Goal: Task Accomplishment & Management: Manage account settings

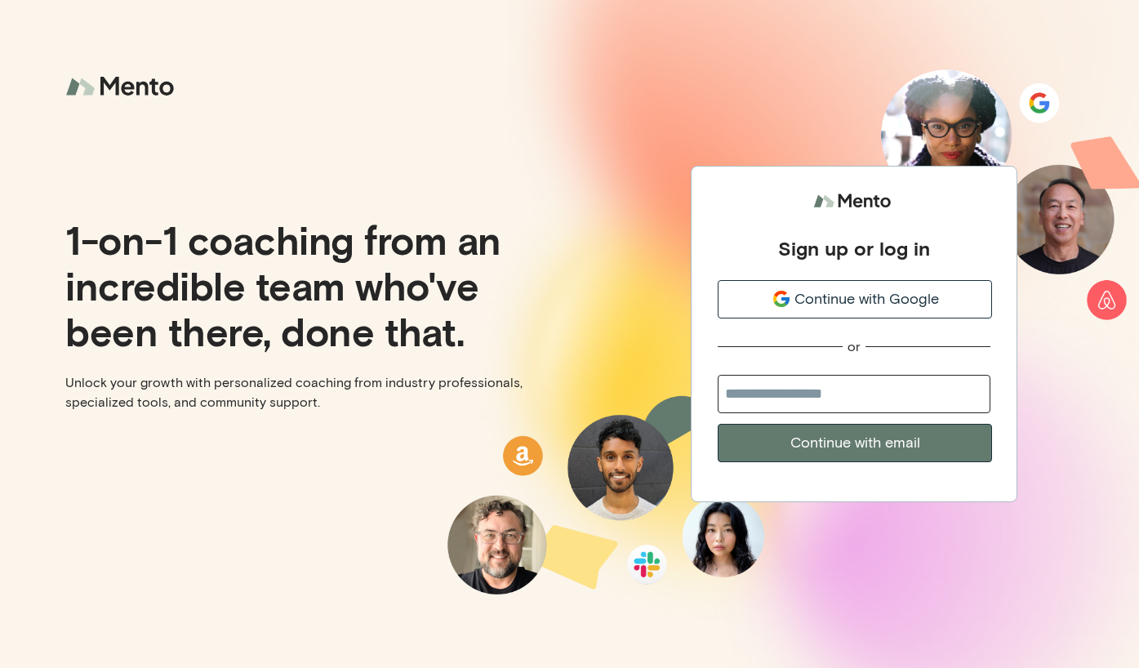
click at [853, 297] on span "Continue with Google" at bounding box center [866, 299] width 145 height 22
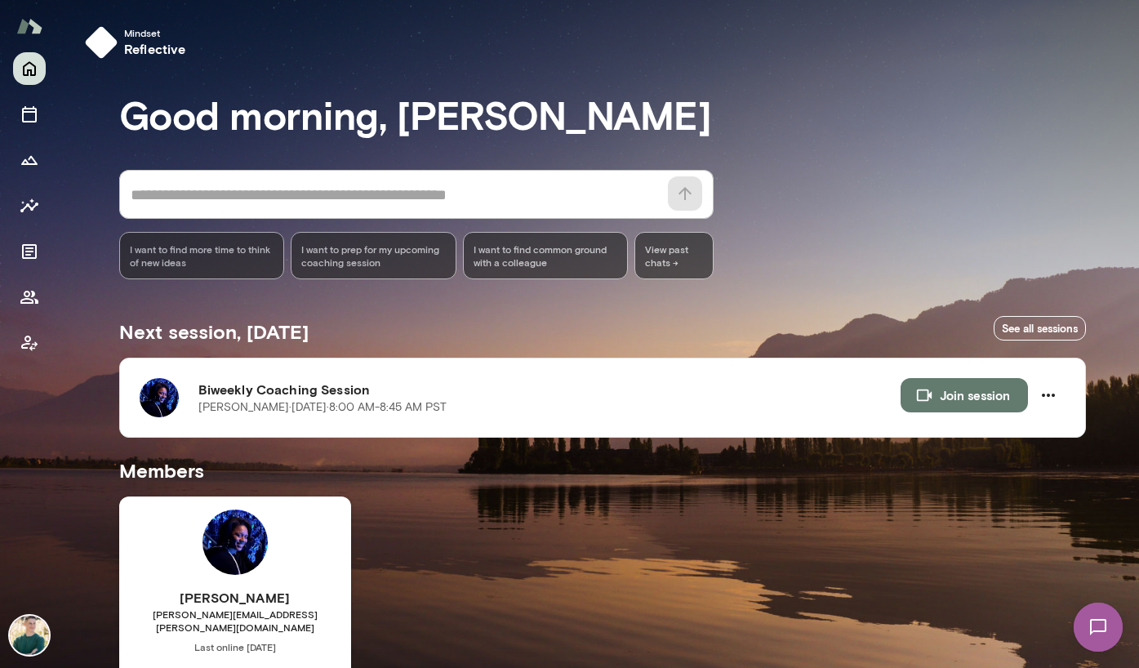
scroll to position [140, 0]
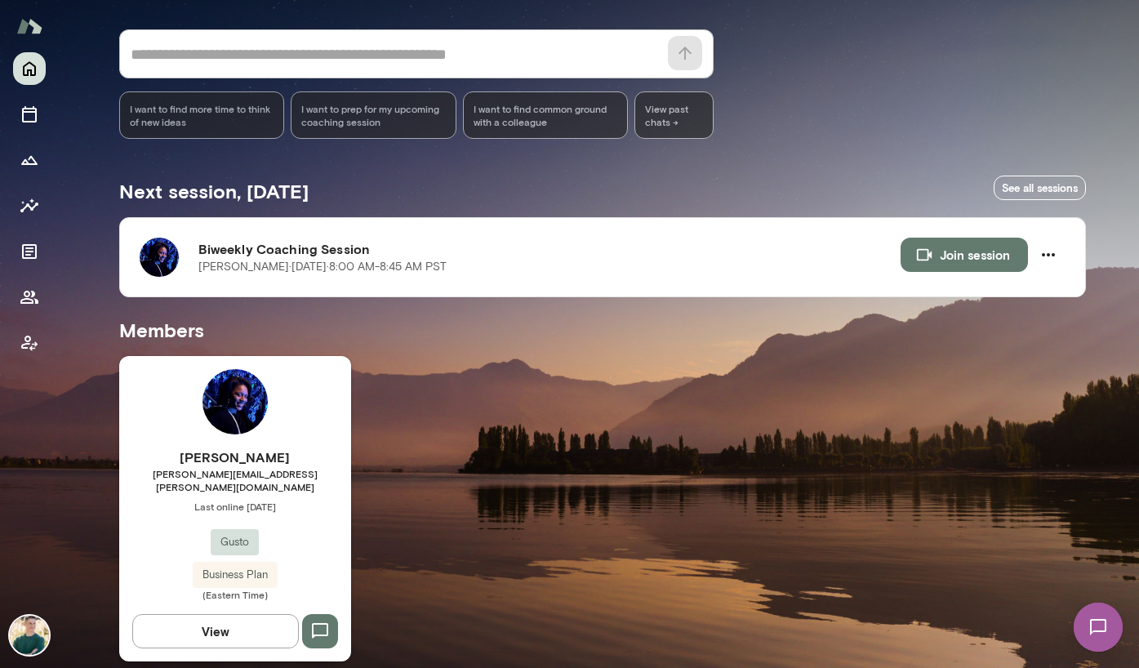
click at [272, 403] on div "[PERSON_NAME] [PERSON_NAME][EMAIL_ADDRESS][PERSON_NAME][DOMAIN_NAME] Last onlin…" at bounding box center [235, 508] width 232 height 305
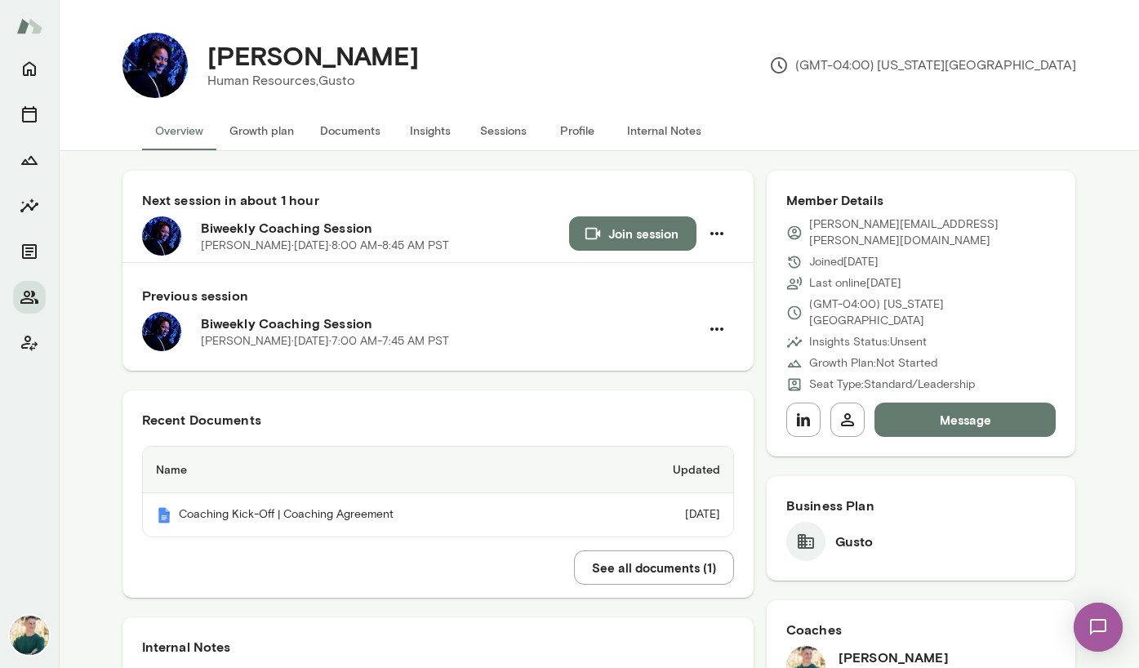
click at [263, 128] on button "Growth plan" at bounding box center [261, 130] width 91 height 39
